Goal: Task Accomplishment & Management: Manage account settings

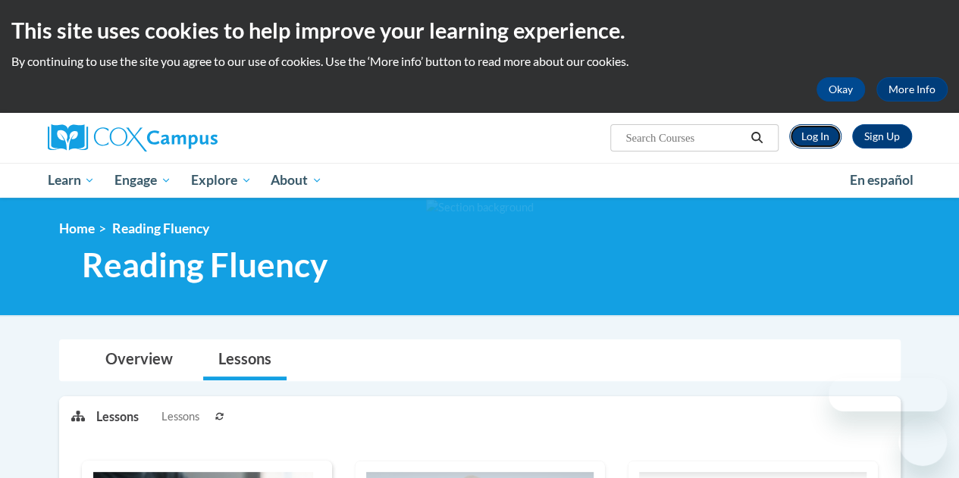
click at [811, 141] on link "Log In" at bounding box center [815, 136] width 52 height 24
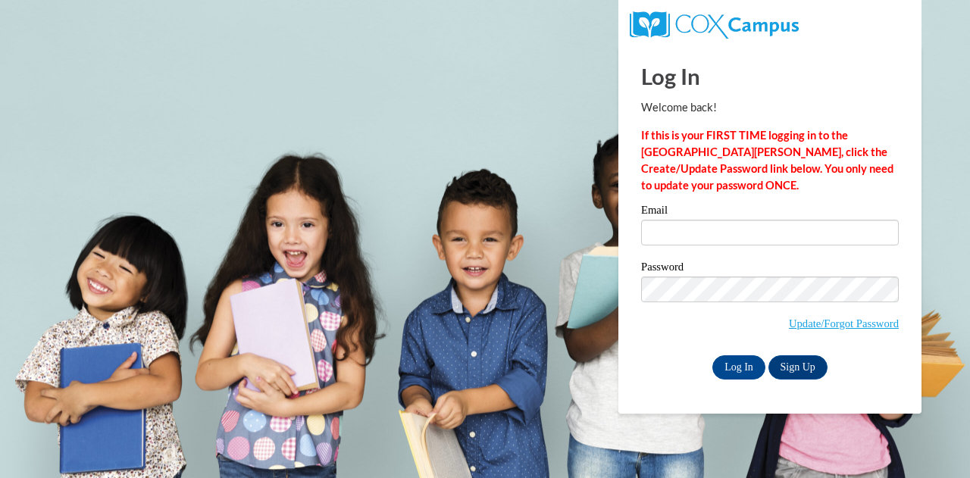
click at [740, 246] on div "Email" at bounding box center [770, 231] width 258 height 52
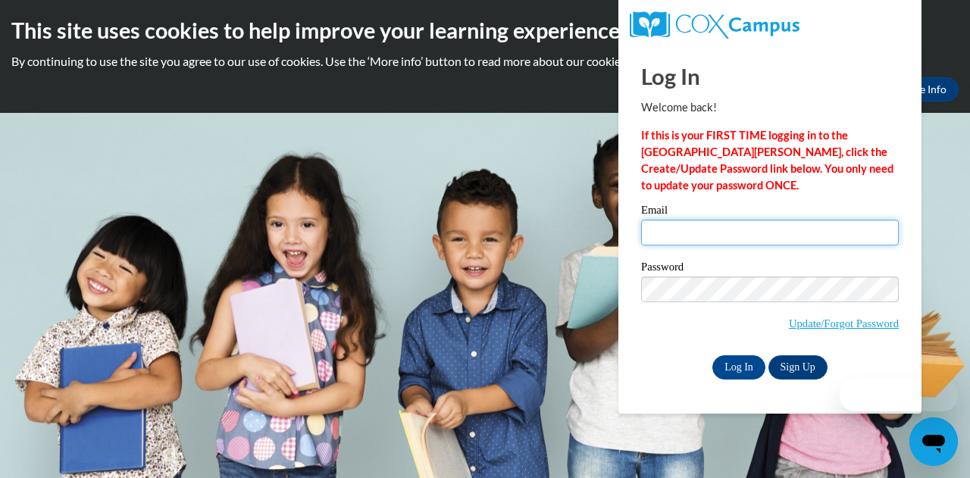
type input "[EMAIL_ADDRESS][DOMAIN_NAME]"
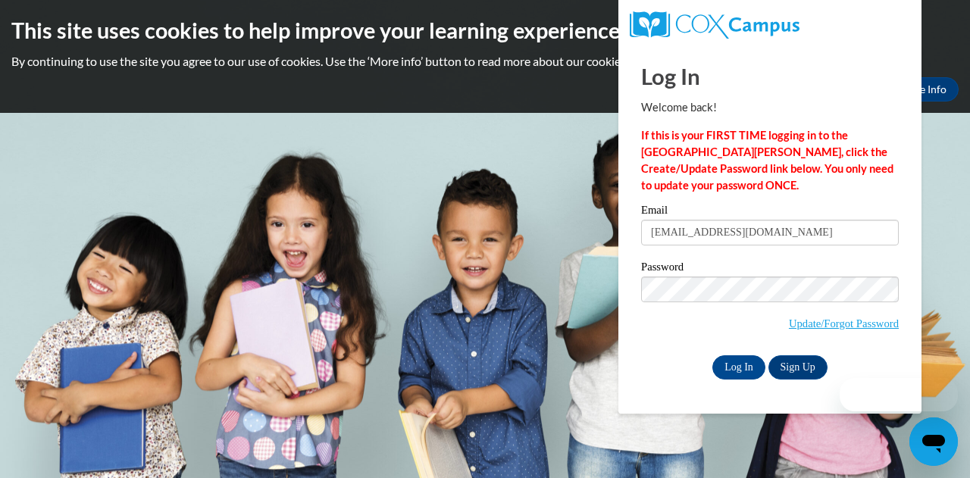
click at [719, 234] on input "[EMAIL_ADDRESS][DOMAIN_NAME]" at bounding box center [770, 233] width 258 height 26
click at [742, 364] on input "Log In" at bounding box center [739, 368] width 53 height 24
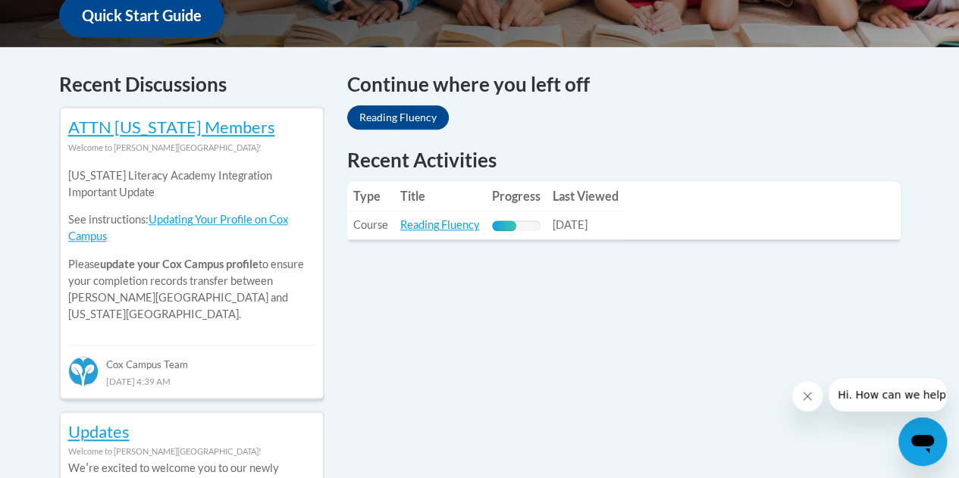
scroll to position [585, 0]
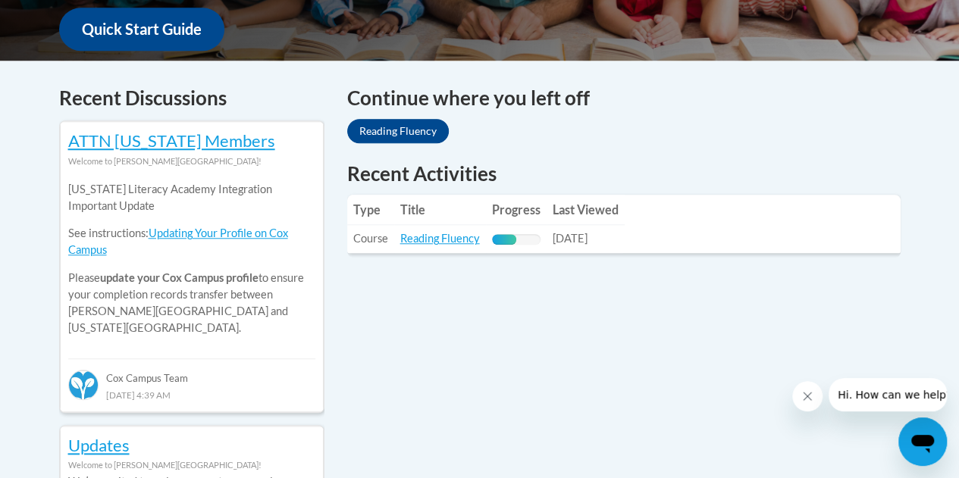
click at [594, 217] on th "Last Viewed" at bounding box center [586, 210] width 78 height 30
click at [419, 233] on link "Reading Fluency" at bounding box center [440, 238] width 80 height 13
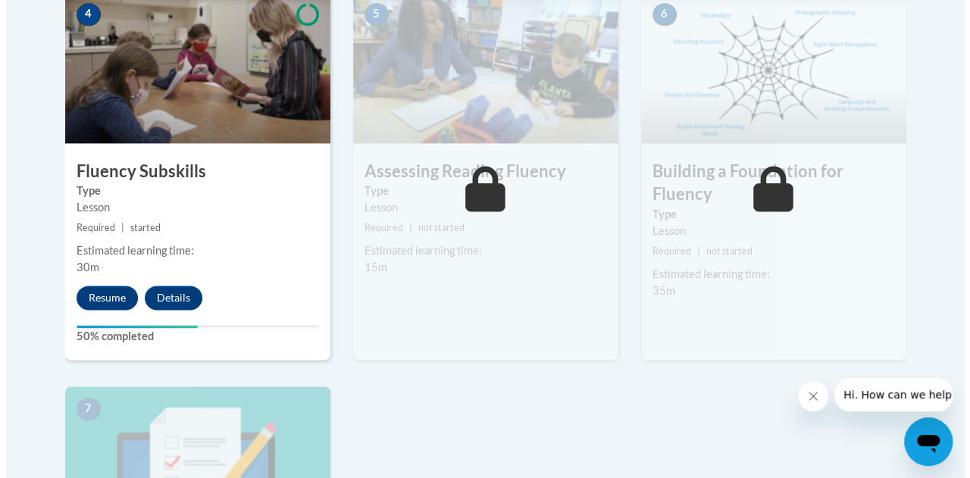
scroll to position [951, 0]
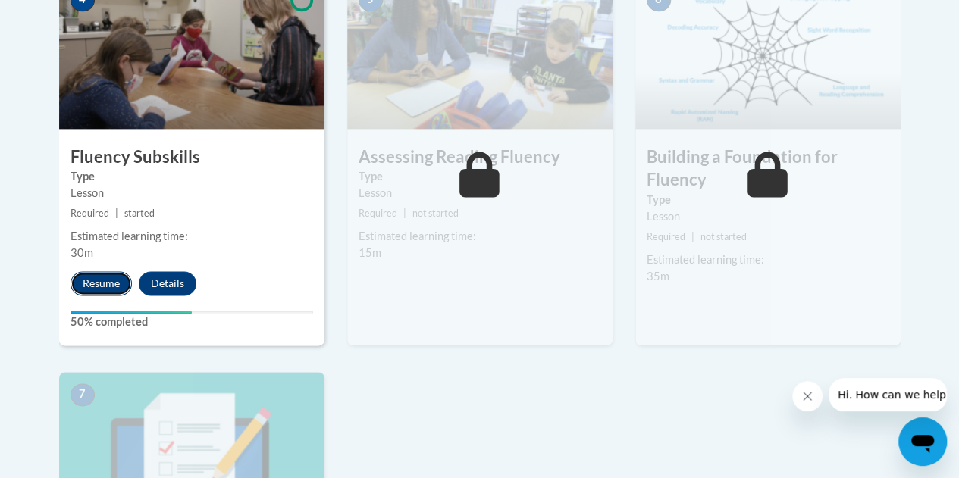
click at [120, 278] on button "Resume" at bounding box center [101, 283] width 61 height 24
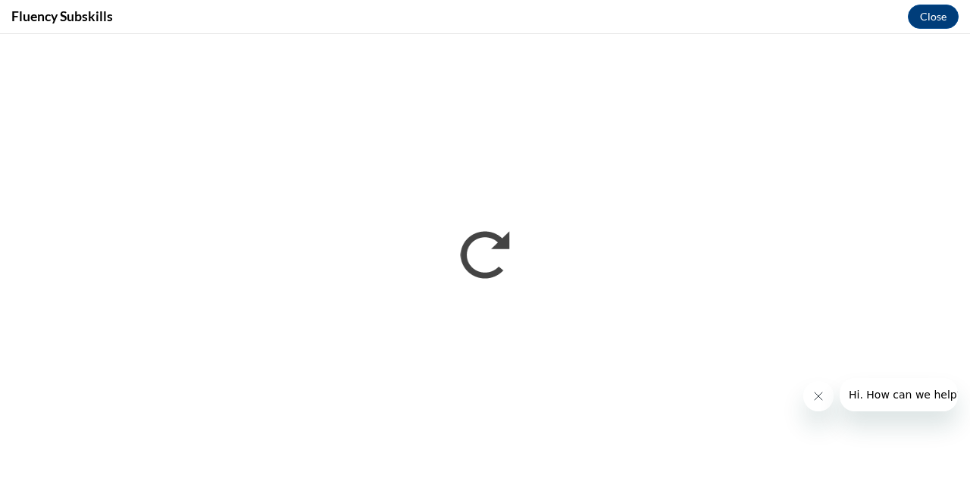
scroll to position [0, 0]
